Goal: Task Accomplishment & Management: Manage account settings

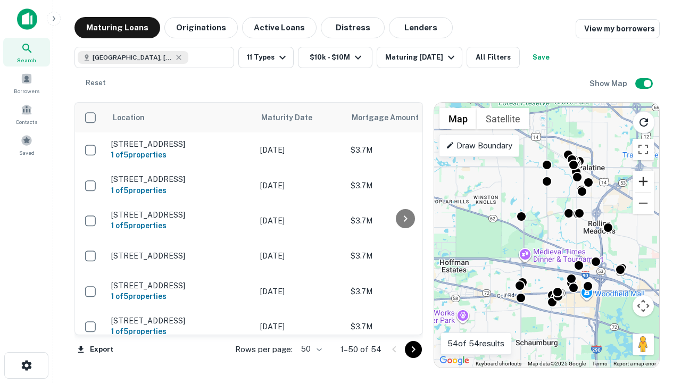
click at [644, 182] on button "Zoom in" at bounding box center [643, 181] width 21 height 21
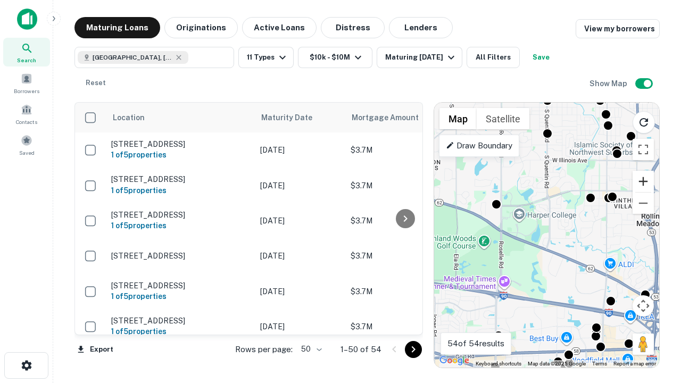
click at [644, 182] on button "Zoom in" at bounding box center [643, 181] width 21 height 21
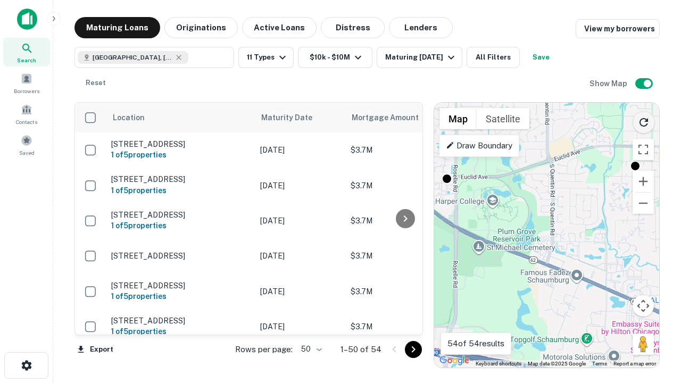
click at [644, 120] on icon "Reload search area" at bounding box center [644, 122] width 13 height 13
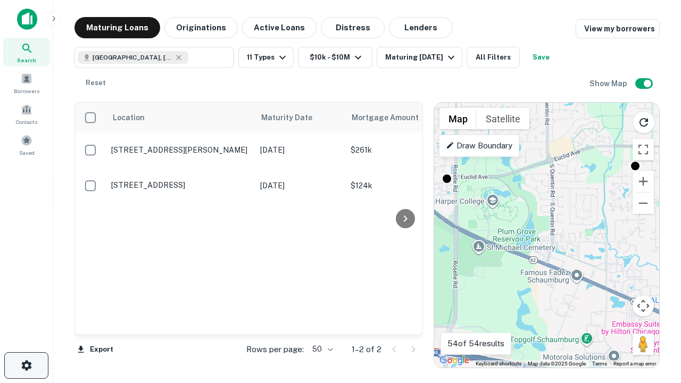
click at [26, 366] on icon "button" at bounding box center [26, 365] width 13 height 13
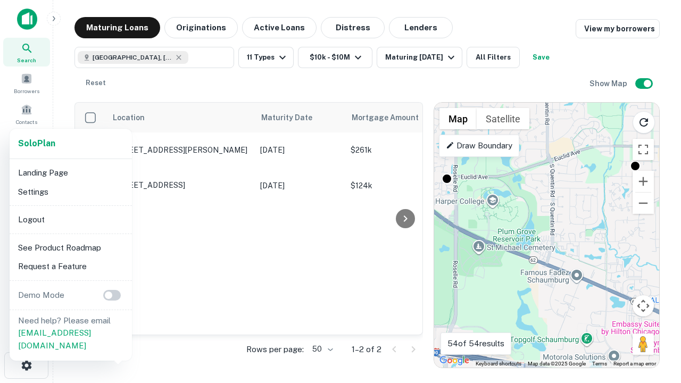
click at [70, 219] on li "Logout" at bounding box center [71, 219] width 114 height 19
